Goal: Task Accomplishment & Management: Manage account settings

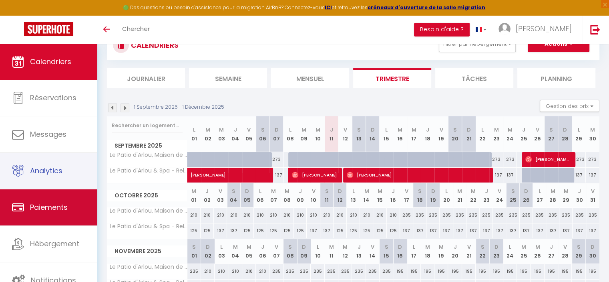
scroll to position [76, 0]
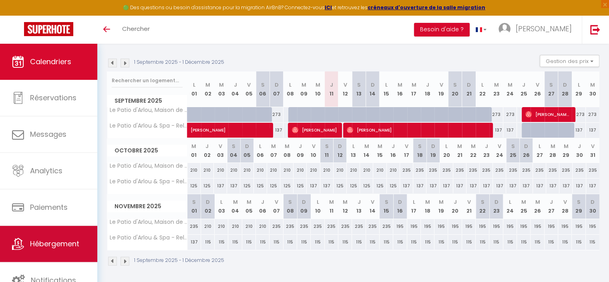
click at [48, 229] on link "Hébergement" at bounding box center [48, 244] width 97 height 36
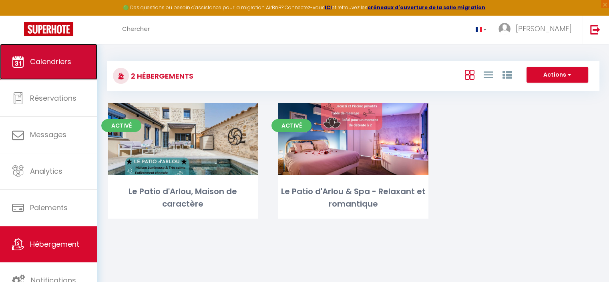
click at [63, 60] on span "Calendriers" at bounding box center [50, 61] width 41 height 10
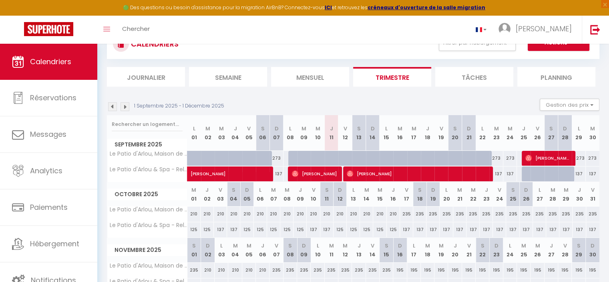
scroll to position [76, 0]
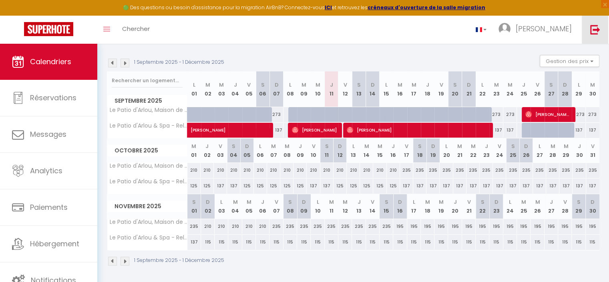
click at [594, 28] on img at bounding box center [596, 29] width 10 height 10
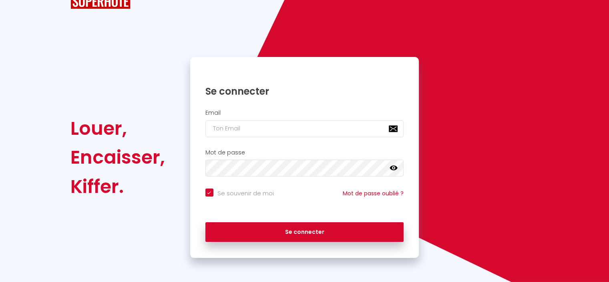
checkbox input "true"
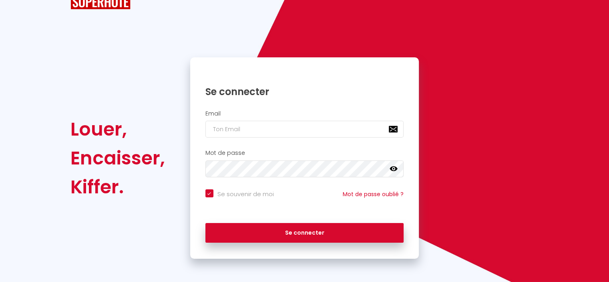
click at [594, 28] on div "Louer, Encaisser, Kiffer. Se connecter Email Mot de passe false Se souvenir de …" at bounding box center [304, 123] width 609 height 272
type input "[EMAIL_ADDRESS][DOMAIN_NAME]"
checkbox input "true"
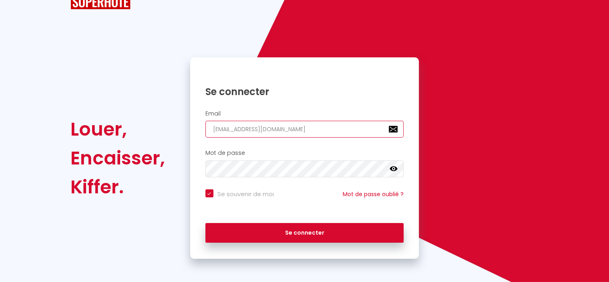
click at [275, 125] on input "[EMAIL_ADDRESS][DOMAIN_NAME]" at bounding box center [305, 129] width 199 height 17
type input "[EMAIL_ADDRESS][DOMAIN_NAME]"
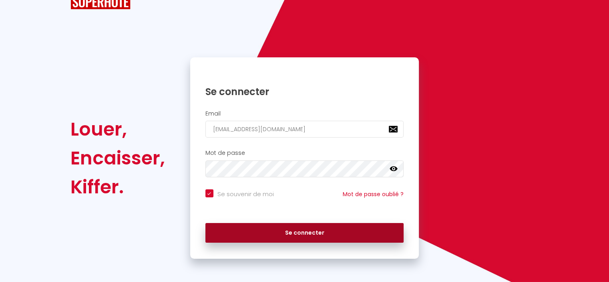
click at [251, 227] on button "Se connecter" at bounding box center [305, 233] width 199 height 20
checkbox input "true"
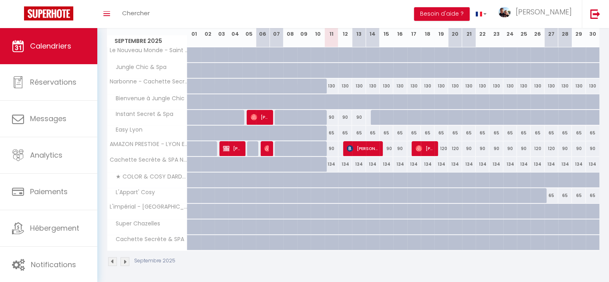
scroll to position [120, 0]
